Goal: Find specific page/section: Find specific page/section

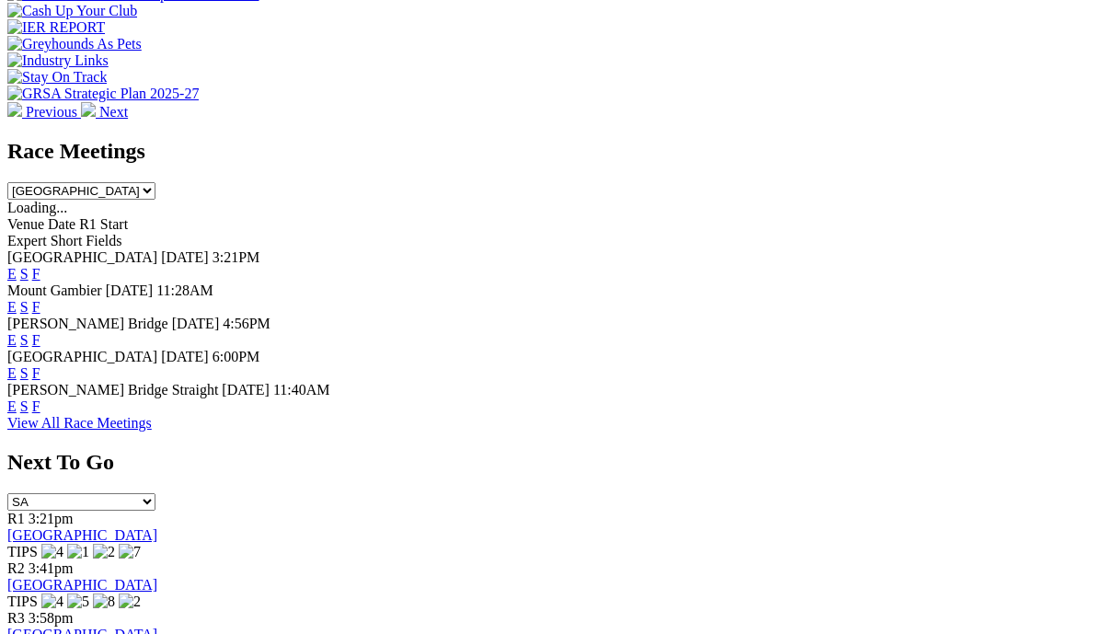
scroll to position [808, 0]
click at [40, 365] on link "F" at bounding box center [36, 373] width 8 height 16
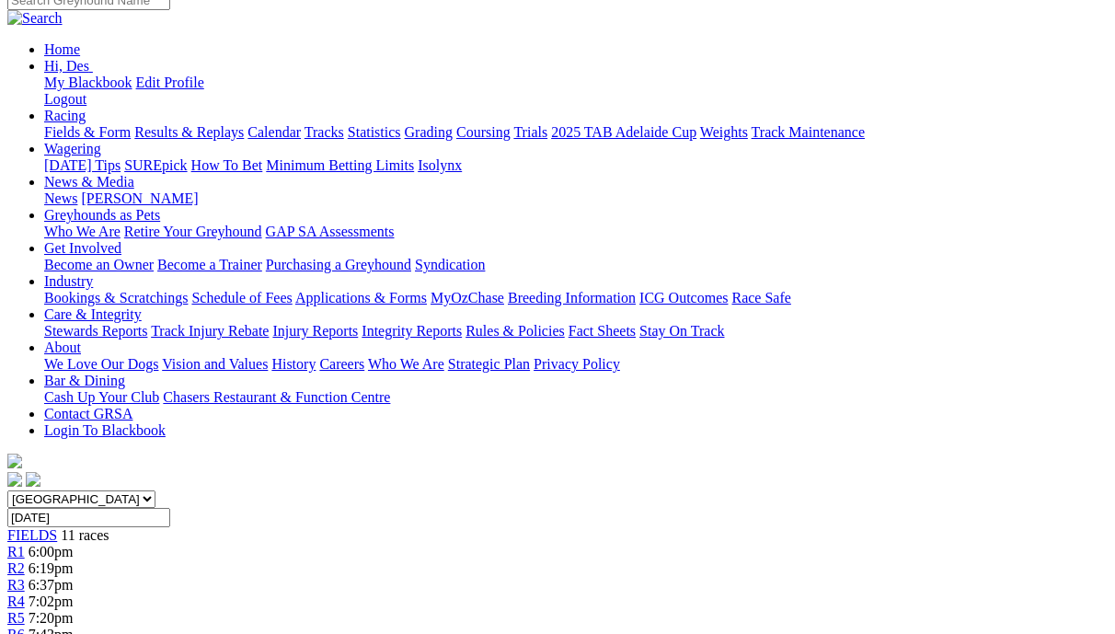
scroll to position [191, 0]
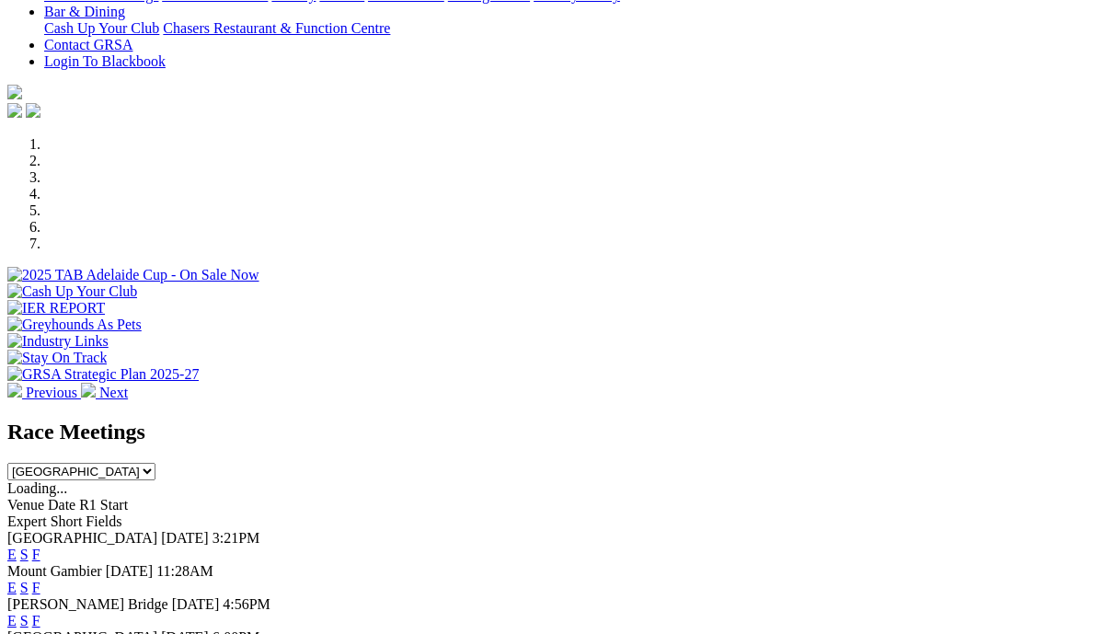
scroll to position [524, 0]
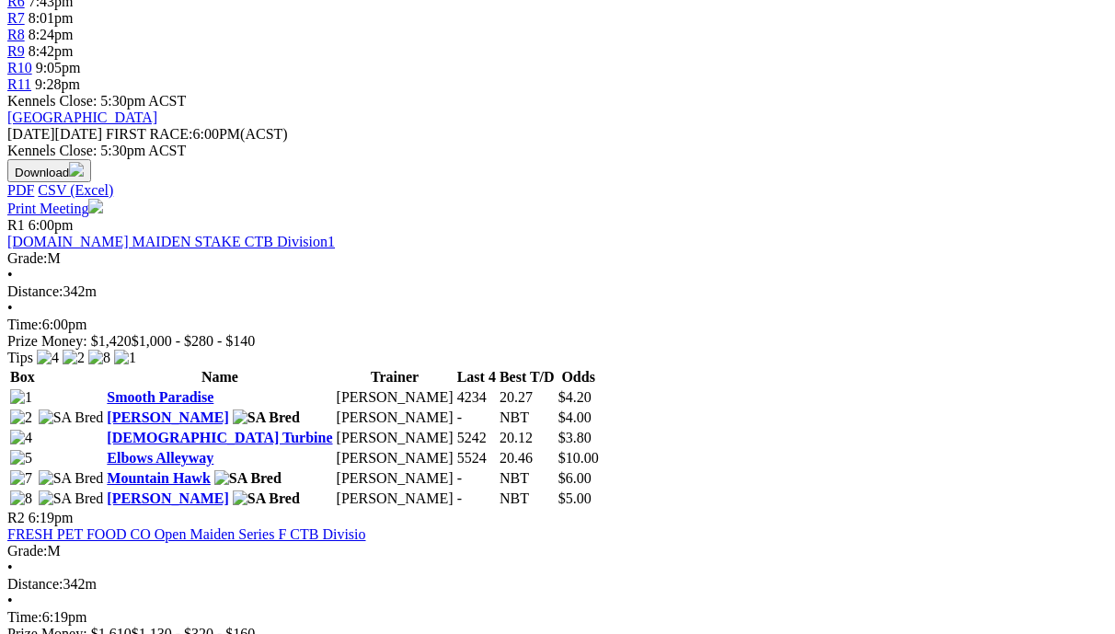
scroll to position [825, 0]
